Goal: Check status

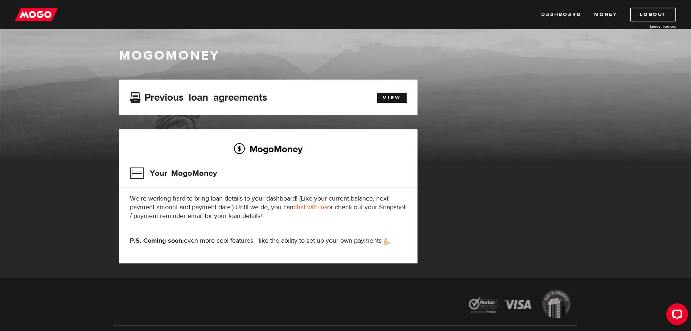
click at [560, 9] on link "Dashboard" at bounding box center [561, 15] width 40 height 14
click at [387, 97] on link "View" at bounding box center [391, 98] width 29 height 10
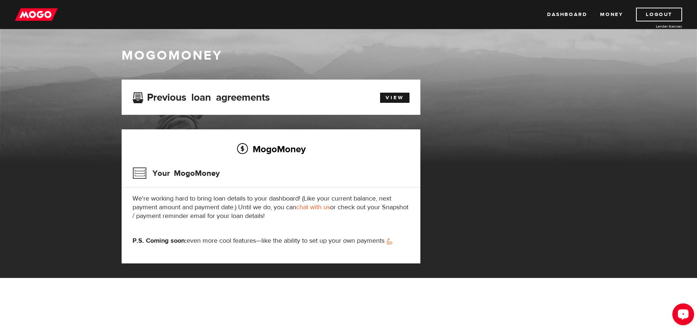
click at [681, 314] on icon "Open LiveChat chat widget" at bounding box center [683, 313] width 7 height 5
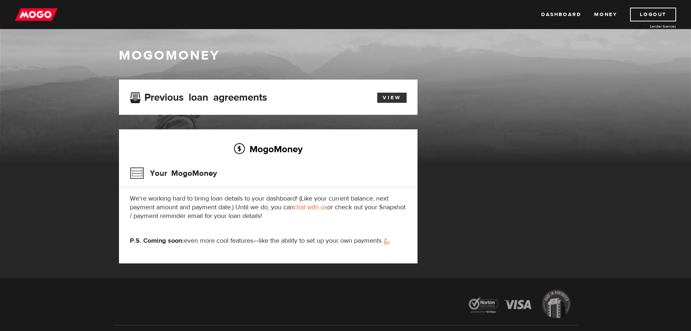
click at [387, 98] on link "View" at bounding box center [391, 98] width 29 height 10
